Goal: Check status: Check status

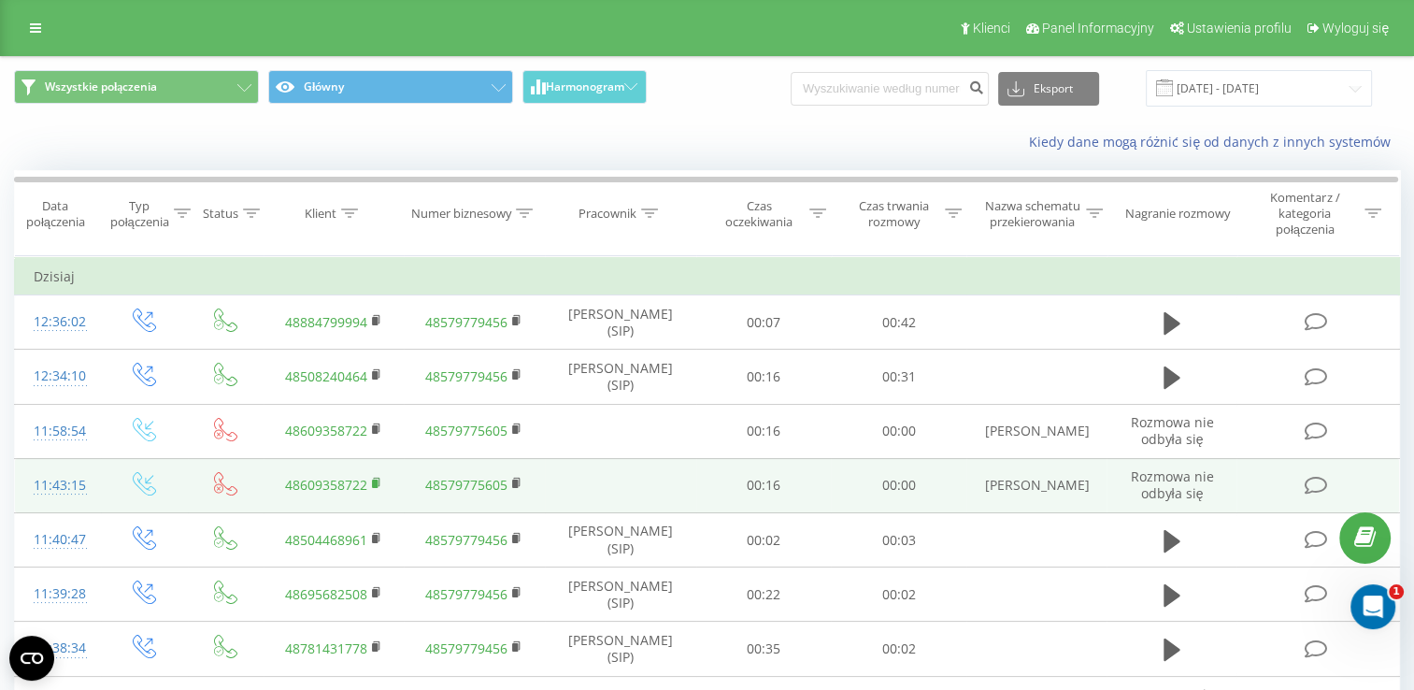
click at [378, 480] on rect at bounding box center [375, 484] width 6 height 8
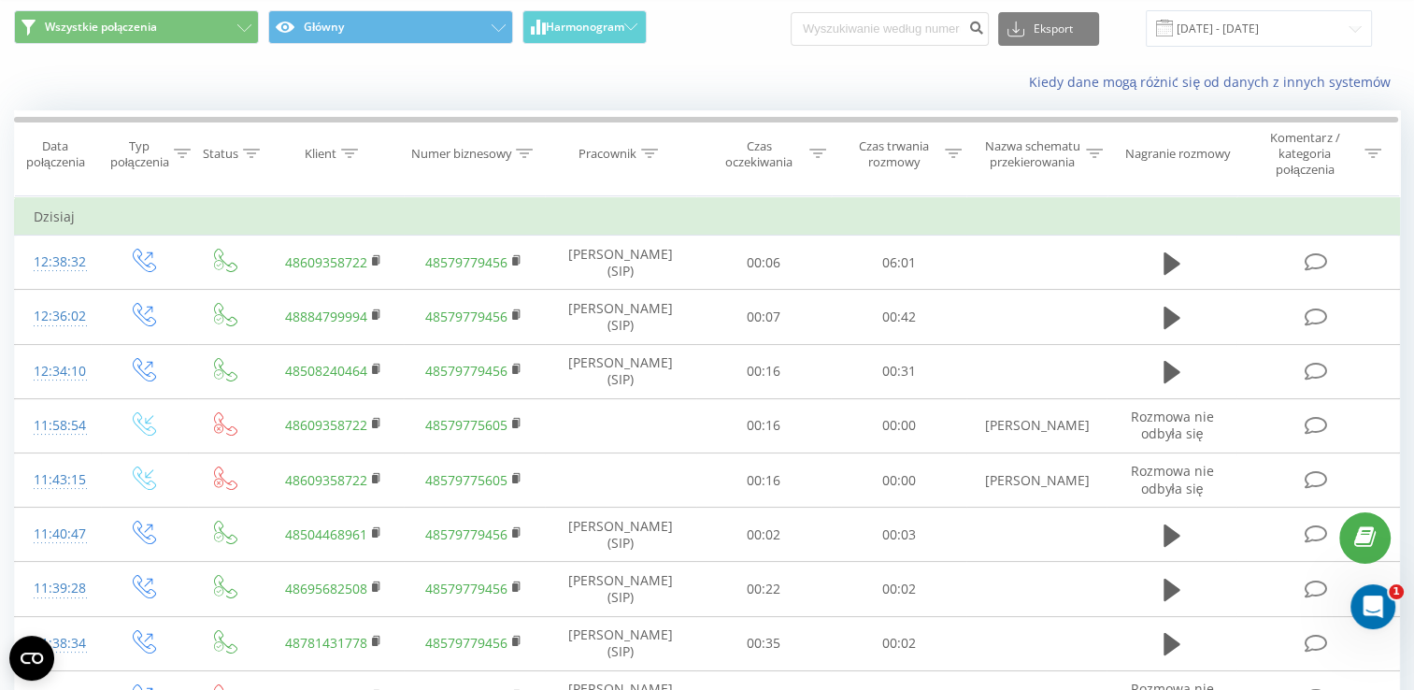
scroll to position [67, 0]
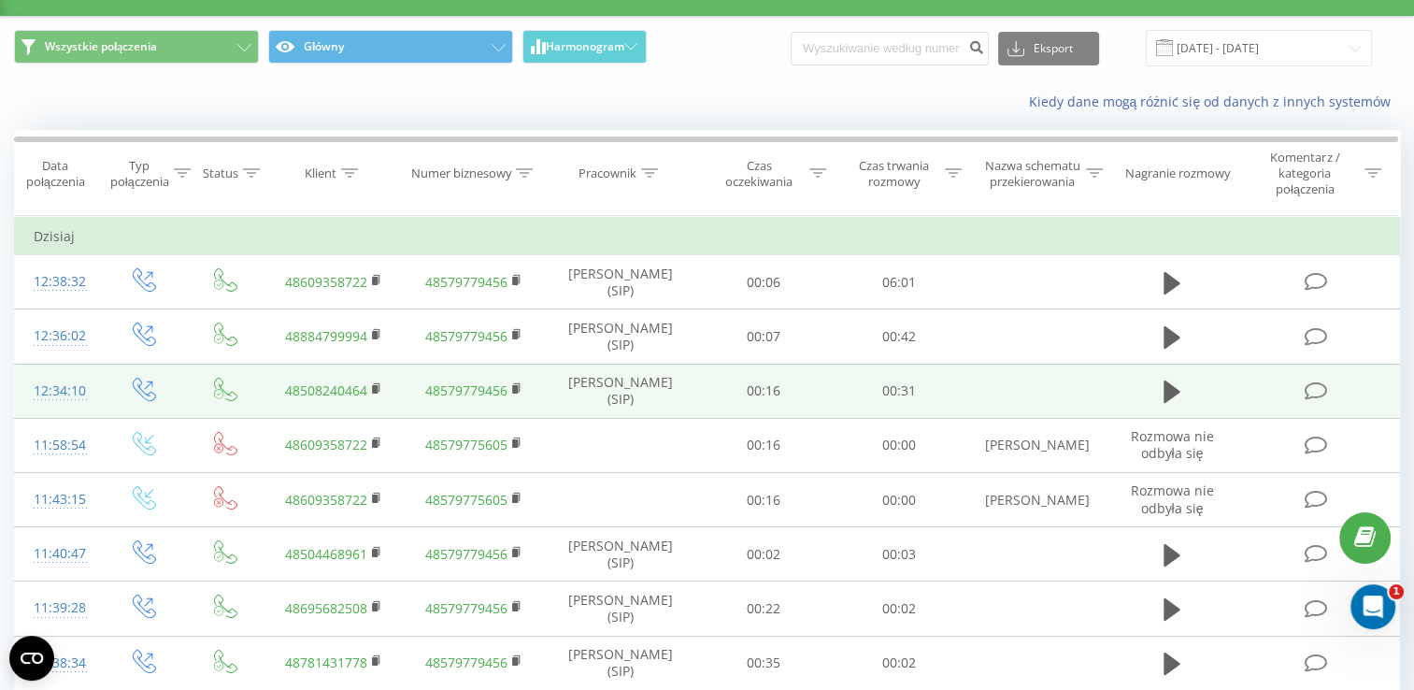
scroll to position [24, 0]
